Goal: Task Accomplishment & Management: Manage account settings

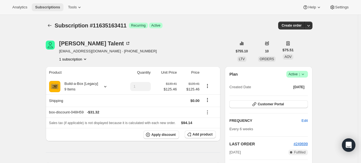
click at [60, 8] on span "Subscriptions" at bounding box center [47, 7] width 25 height 4
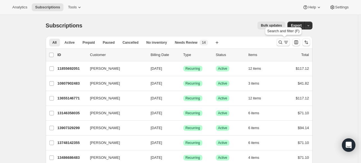
click at [279, 44] on icon "Search and filter results" at bounding box center [280, 43] width 6 height 6
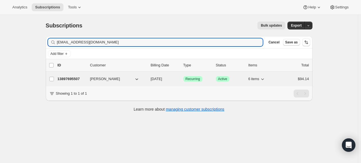
type input "[EMAIL_ADDRESS][DOMAIN_NAME]"
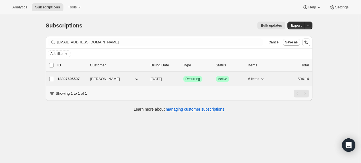
click at [74, 77] on p "13897695507" at bounding box center [72, 79] width 28 height 6
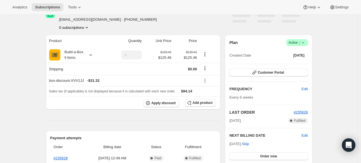
scroll to position [84, 0]
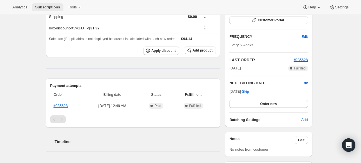
click at [46, 9] on span "Subscriptions" at bounding box center [47, 7] width 25 height 4
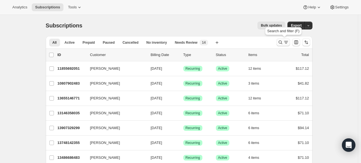
click at [282, 40] on icon "Search and filter results" at bounding box center [280, 43] width 6 height 6
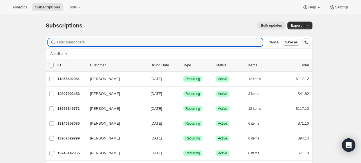
paste input "[PERSON_NAME]"
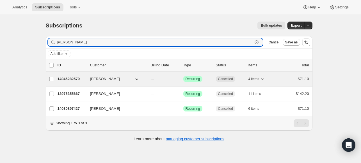
type input "[PERSON_NAME]"
click at [69, 79] on p "14045282579" at bounding box center [72, 79] width 28 height 6
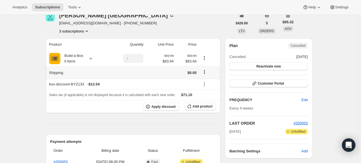
scroll to position [112, 0]
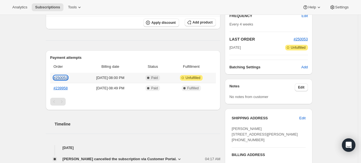
click at [63, 77] on link "#250053" at bounding box center [61, 78] width 14 height 4
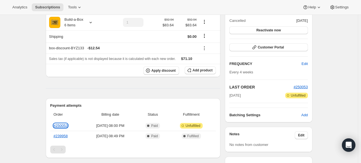
scroll to position [0, 0]
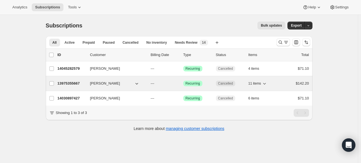
click at [65, 84] on p "13975355667" at bounding box center [72, 84] width 28 height 6
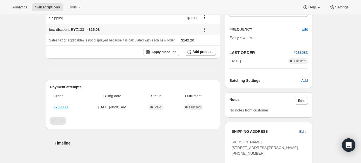
scroll to position [28, 0]
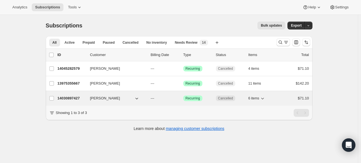
click at [79, 97] on p "14030897427" at bounding box center [72, 99] width 28 height 6
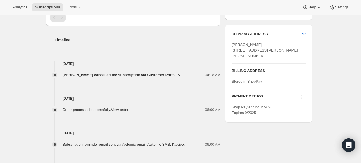
scroll to position [112, 0]
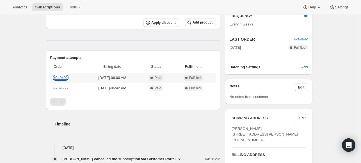
click at [68, 79] on link "#249492" at bounding box center [61, 78] width 14 height 4
click at [45, 3] on button "Subscriptions" at bounding box center [48, 7] width 32 height 8
